Goal: Find specific page/section: Find specific page/section

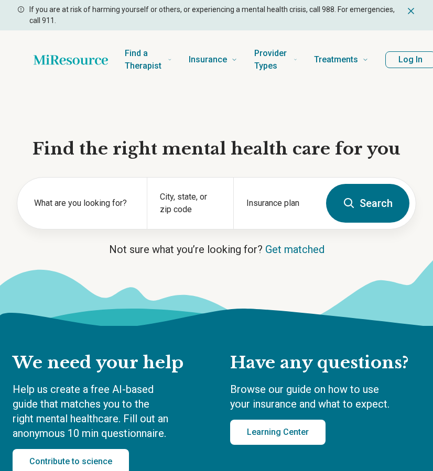
click at [394, 64] on button "Log In" at bounding box center [410, 59] width 50 height 17
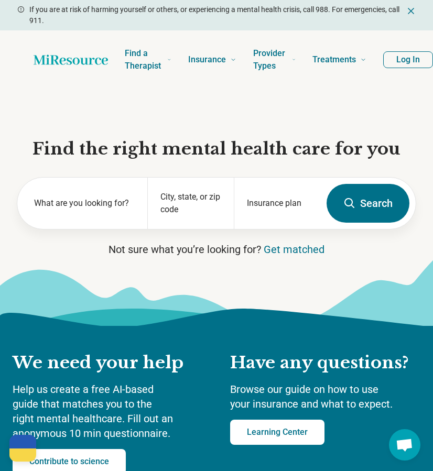
click at [403, 57] on button "Log In" at bounding box center [408, 59] width 50 height 17
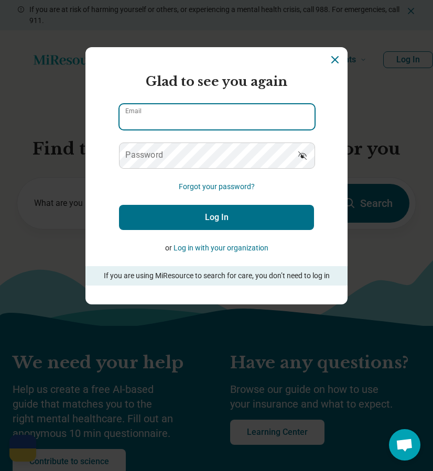
type input "**********"
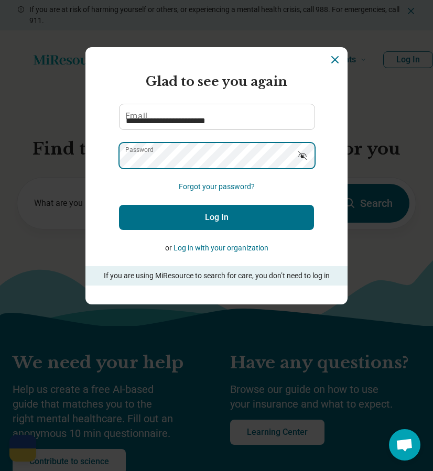
click at [217, 217] on button "Log In" at bounding box center [216, 217] width 195 height 25
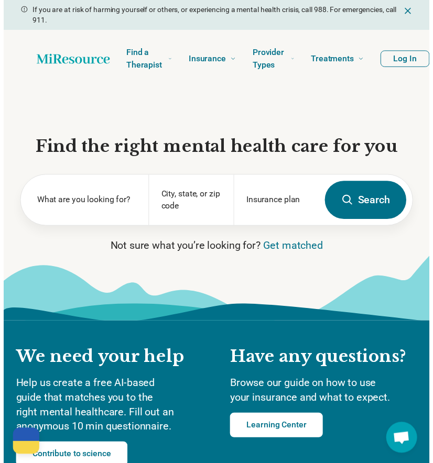
scroll to position [0, -33]
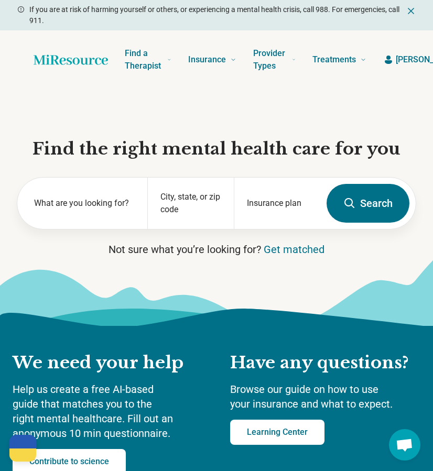
click at [396, 60] on span "Melanie" at bounding box center [427, 59] width 63 height 13
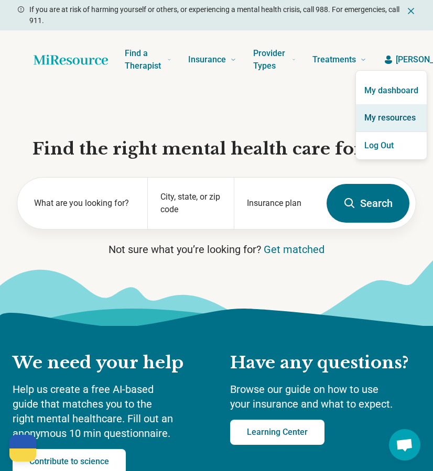
click at [371, 115] on link "My resources" at bounding box center [391, 117] width 71 height 27
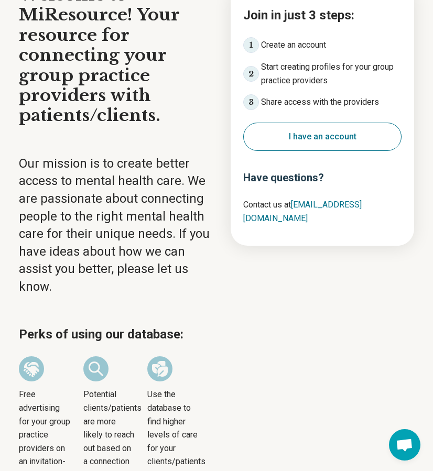
scroll to position [181, 0]
